Goal: Find specific page/section: Find specific page/section

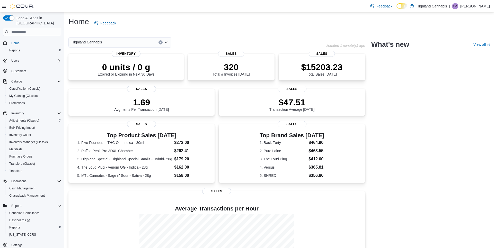
scroll to position [4, 0]
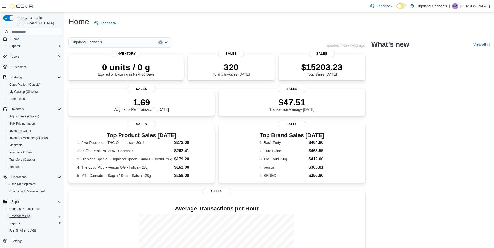
click at [21, 214] on span "Dashboards" at bounding box center [19, 216] width 21 height 4
